Goal: Find specific page/section: Find specific page/section

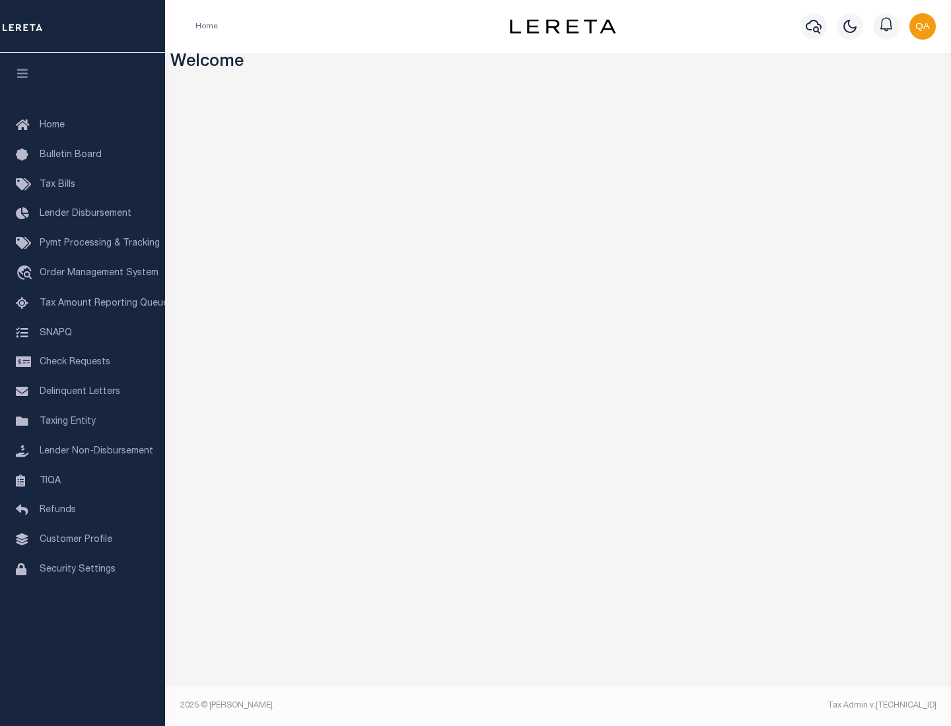
click at [83, 363] on span "Check Requests" at bounding box center [75, 362] width 71 height 9
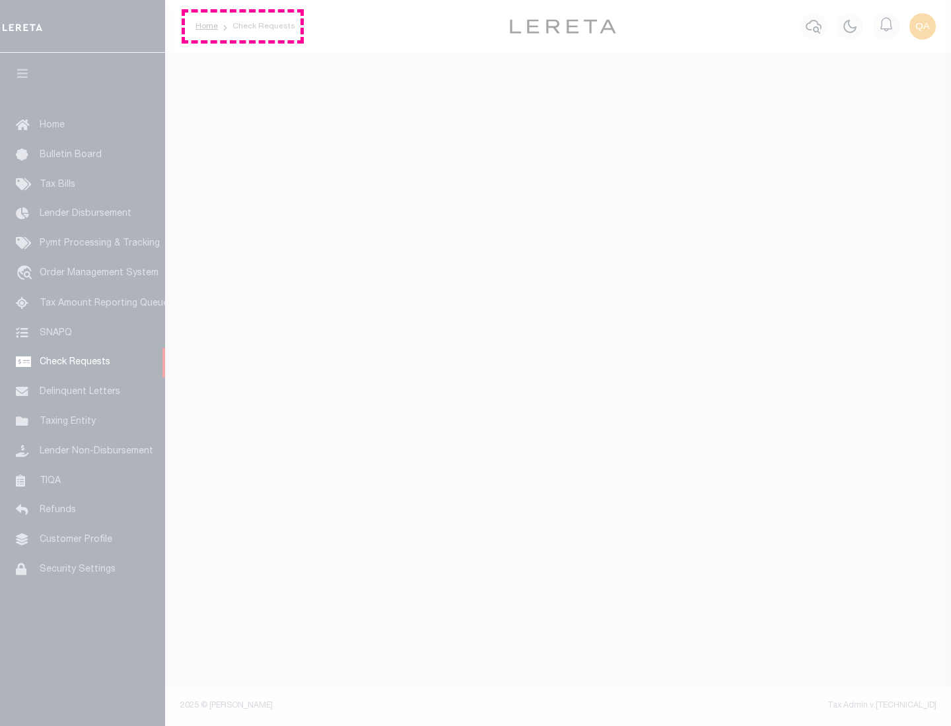
select select "50"
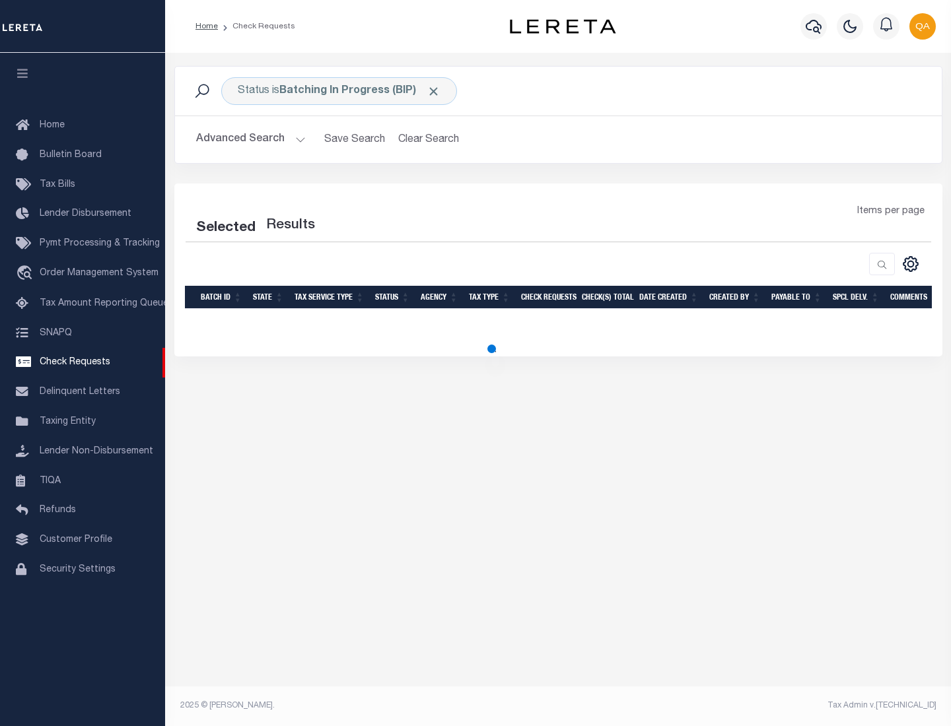
select select "50"
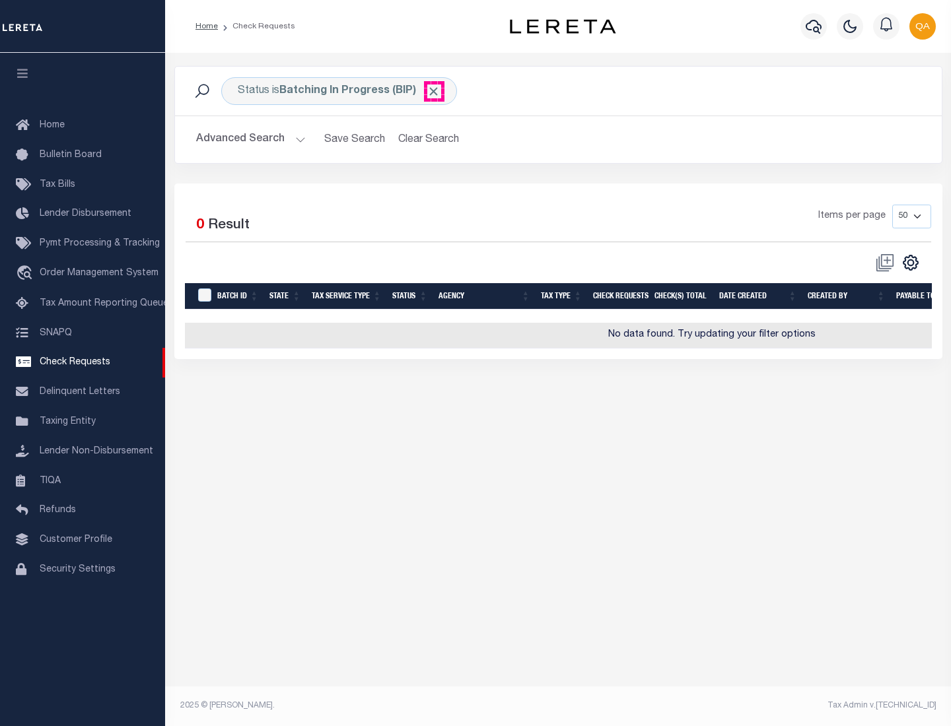
click at [434, 91] on span "Click to Remove" at bounding box center [434, 92] width 14 height 14
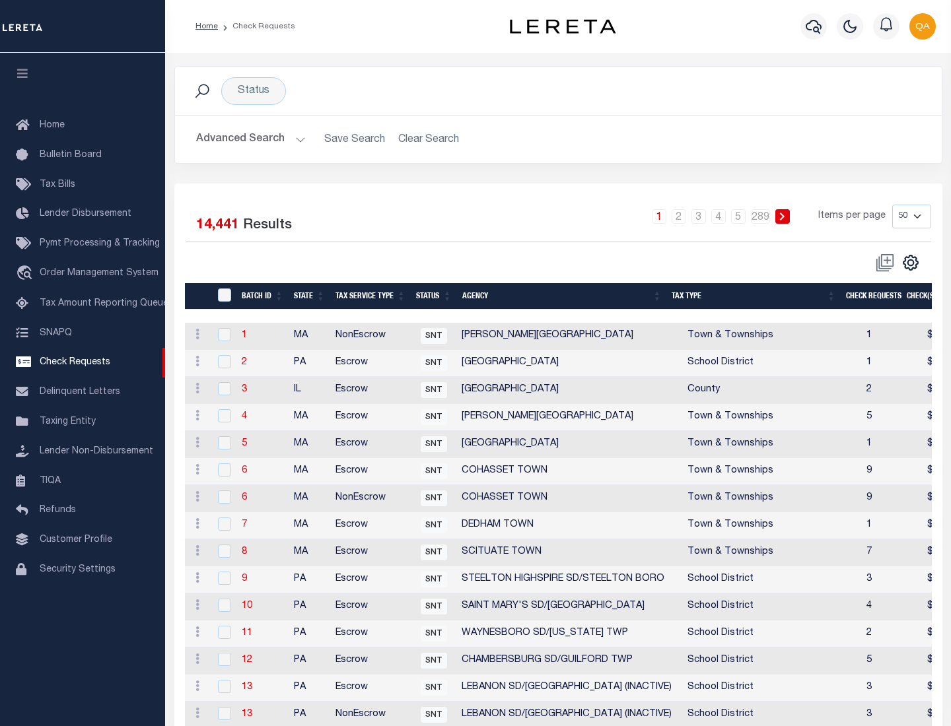
scroll to position [637, 0]
